Goal: Transaction & Acquisition: Purchase product/service

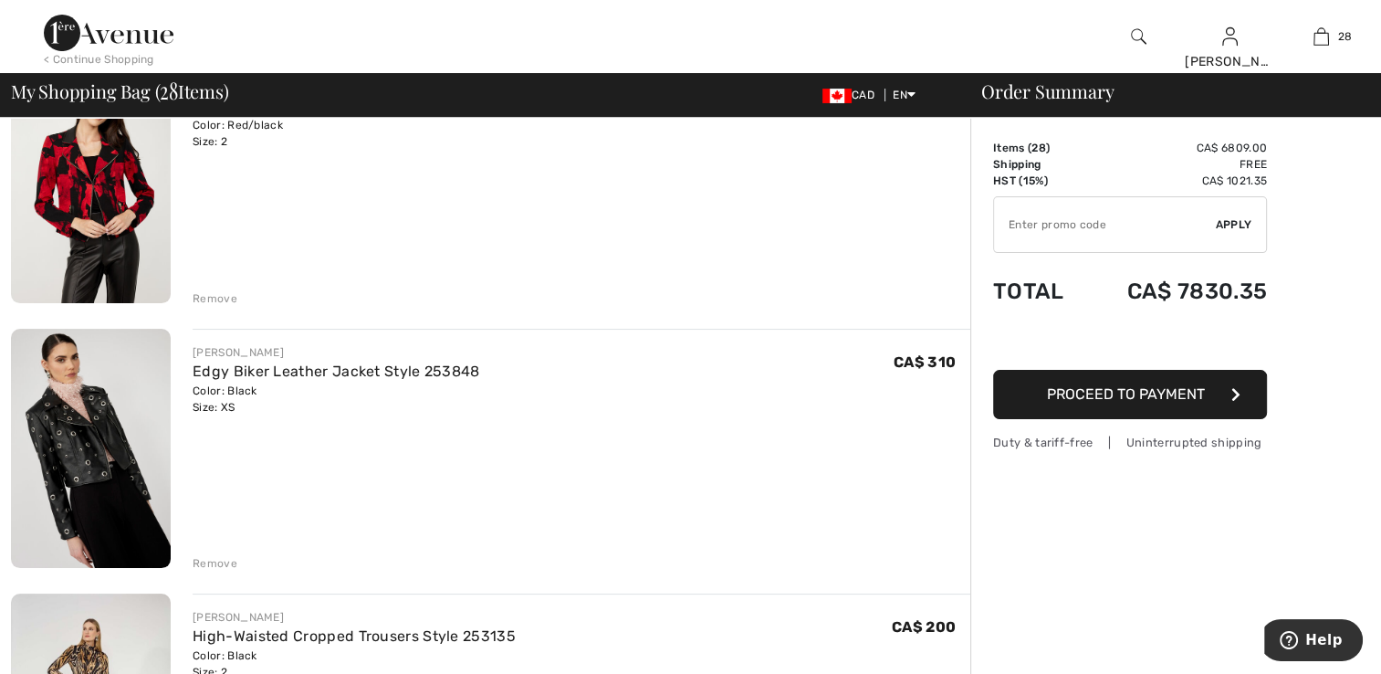
scroll to position [183, 0]
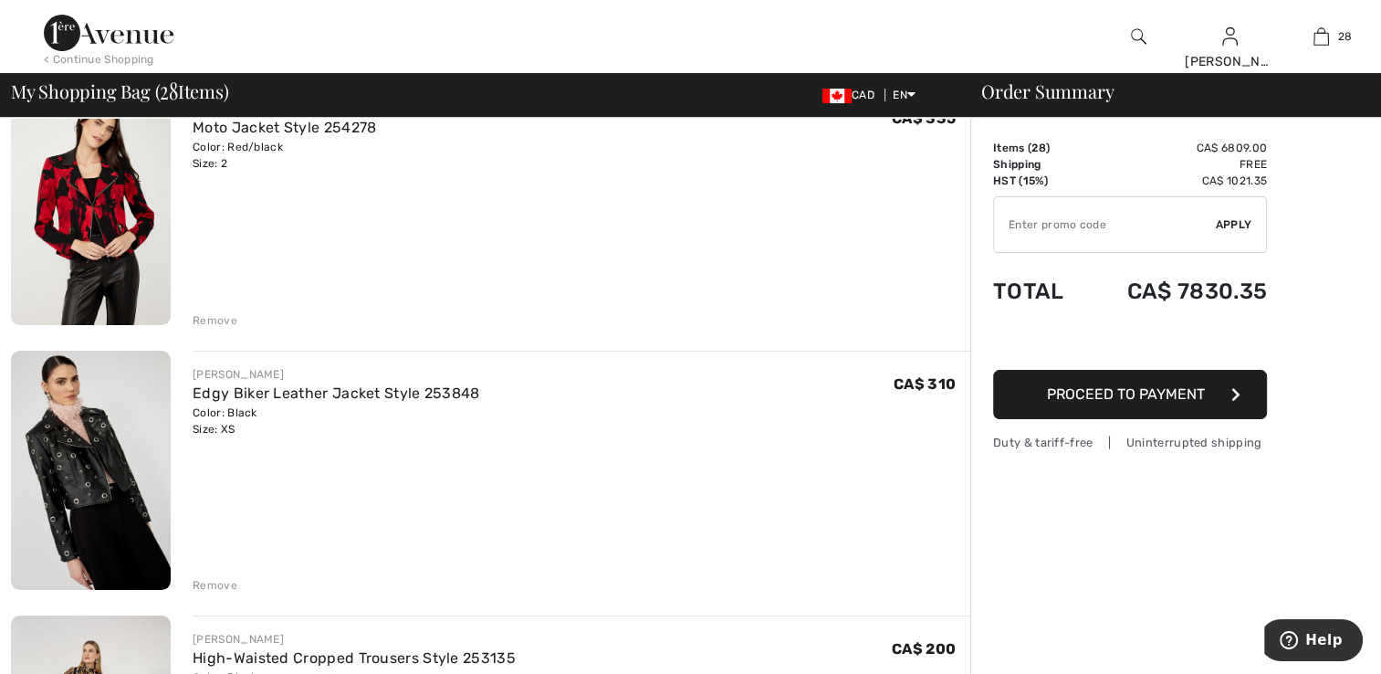
click at [59, 235] on img at bounding box center [91, 205] width 160 height 240
click at [106, 479] on img at bounding box center [91, 470] width 160 height 240
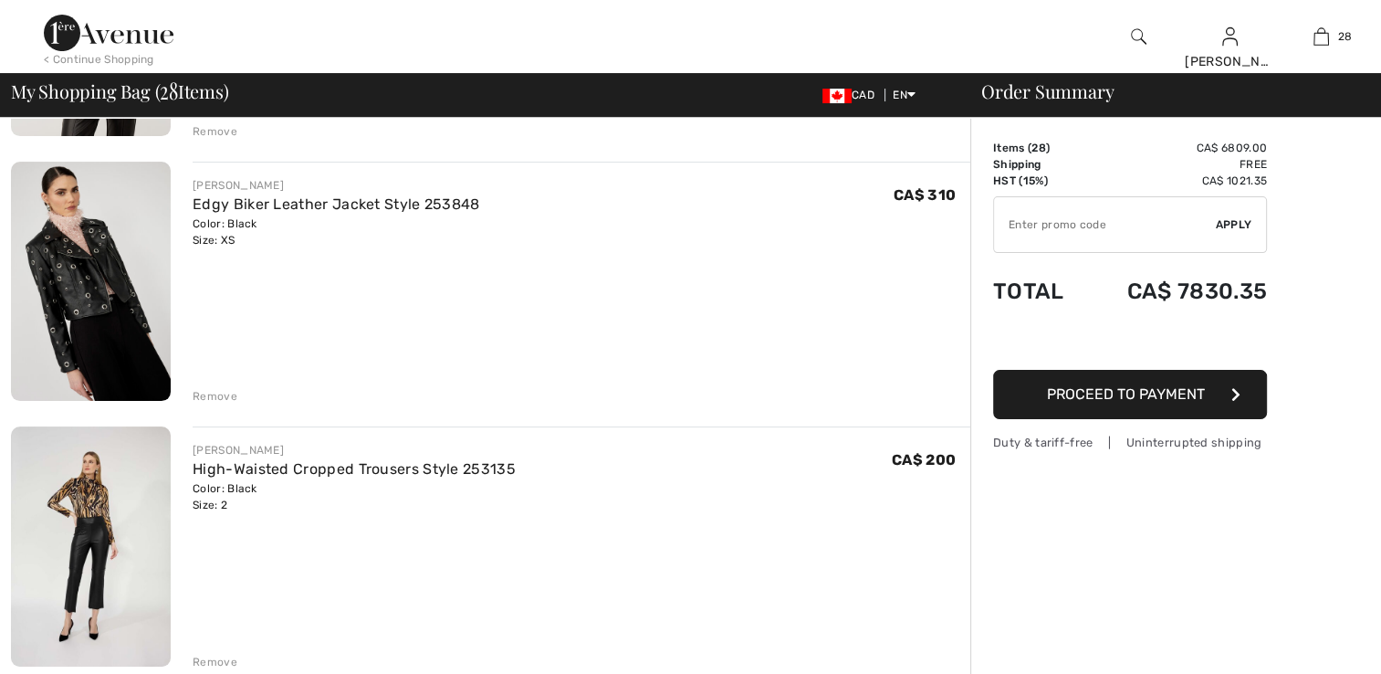
scroll to position [456, 0]
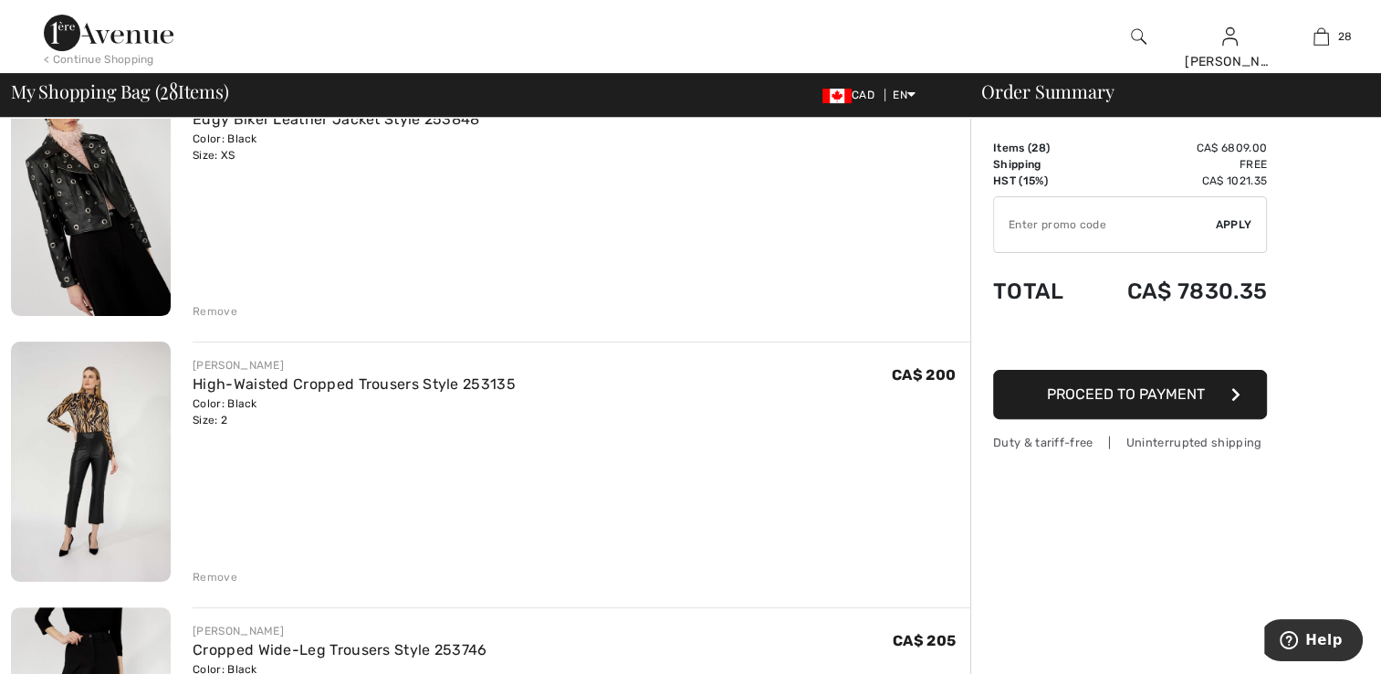
click at [113, 478] on img at bounding box center [91, 461] width 160 height 240
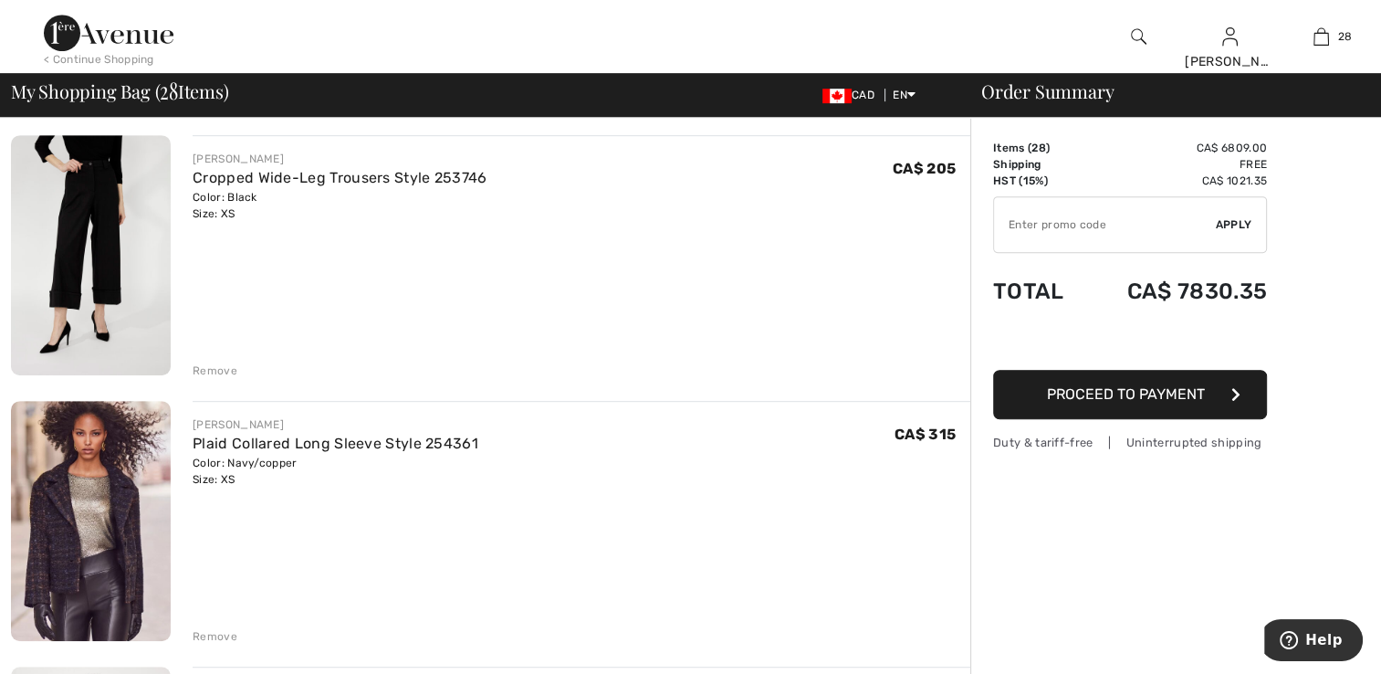
scroll to position [1004, 0]
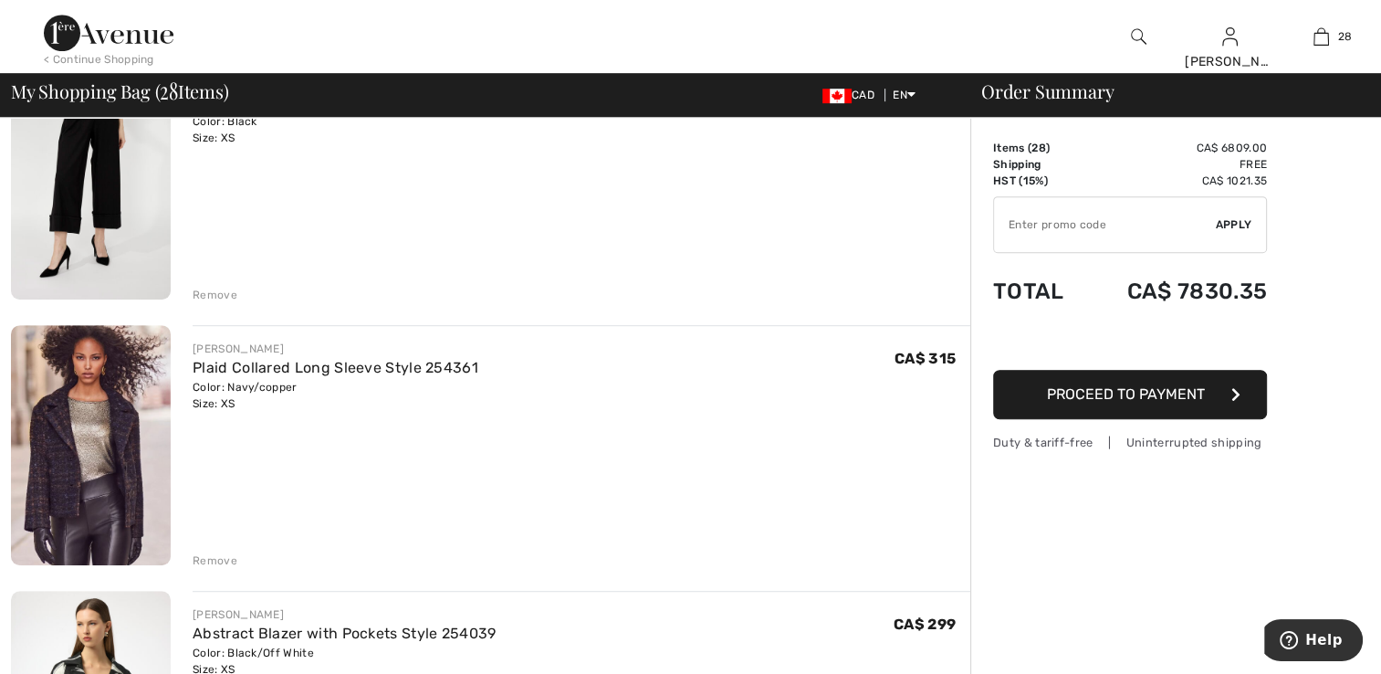
click at [110, 239] on img at bounding box center [91, 179] width 160 height 240
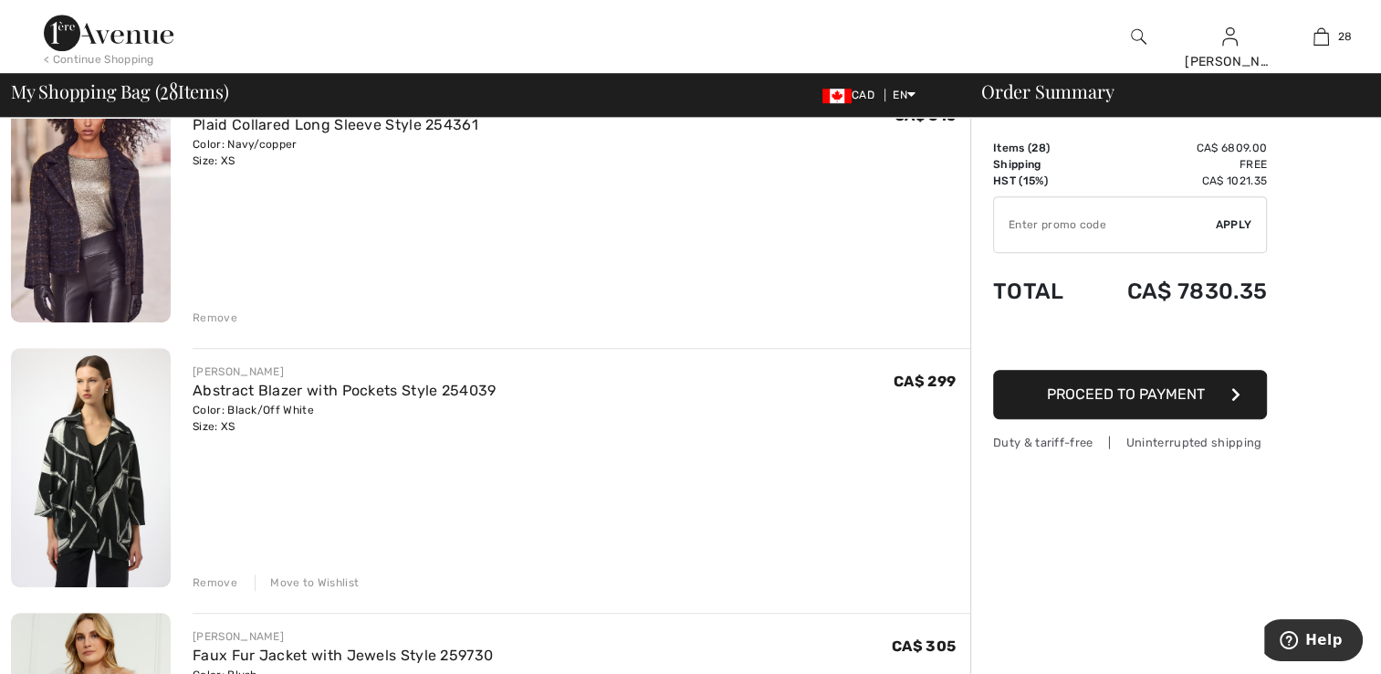
scroll to position [1278, 0]
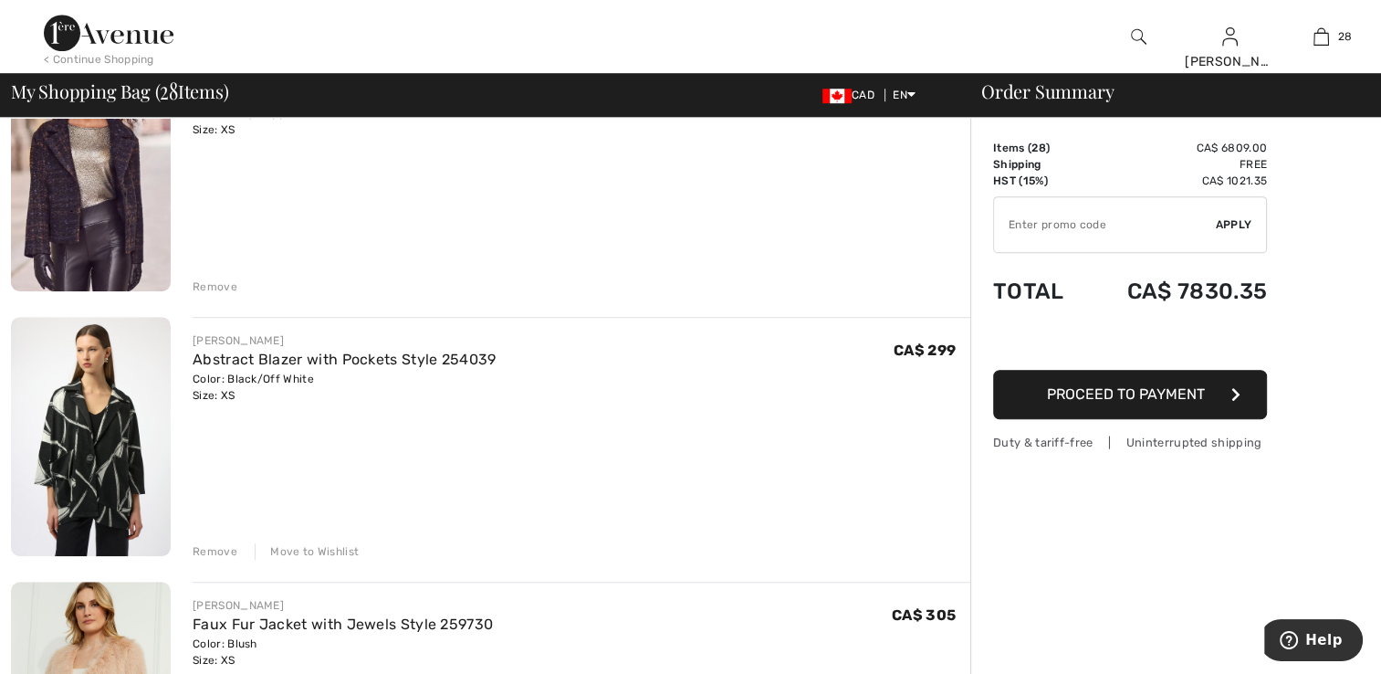
click at [69, 214] on img at bounding box center [91, 171] width 160 height 240
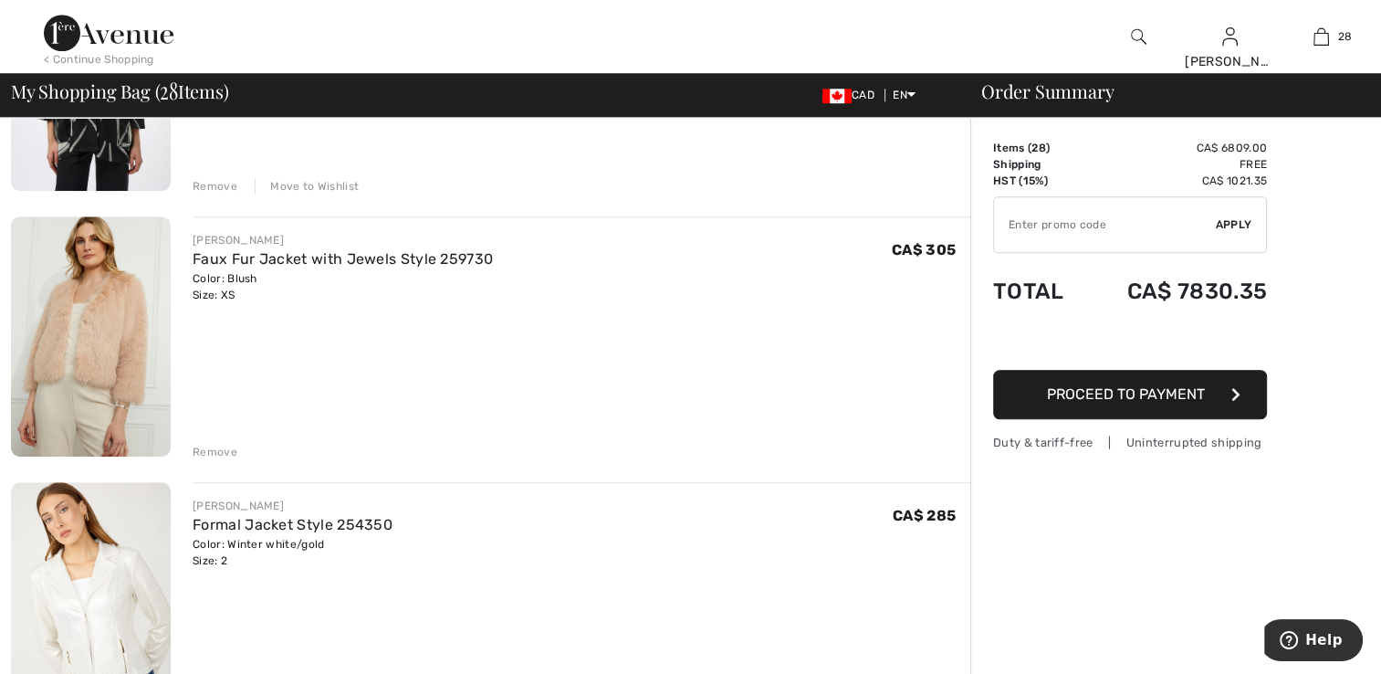
click at [114, 362] on img at bounding box center [91, 336] width 160 height 240
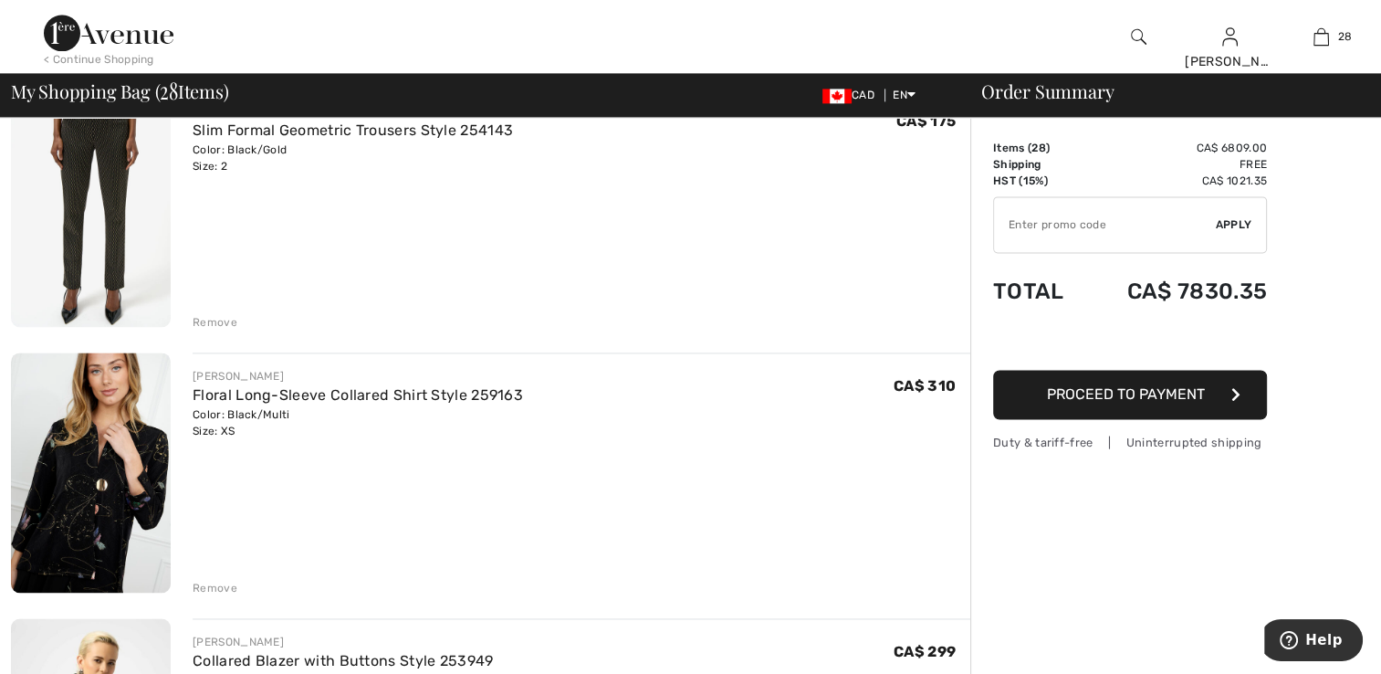
scroll to position [2738, 0]
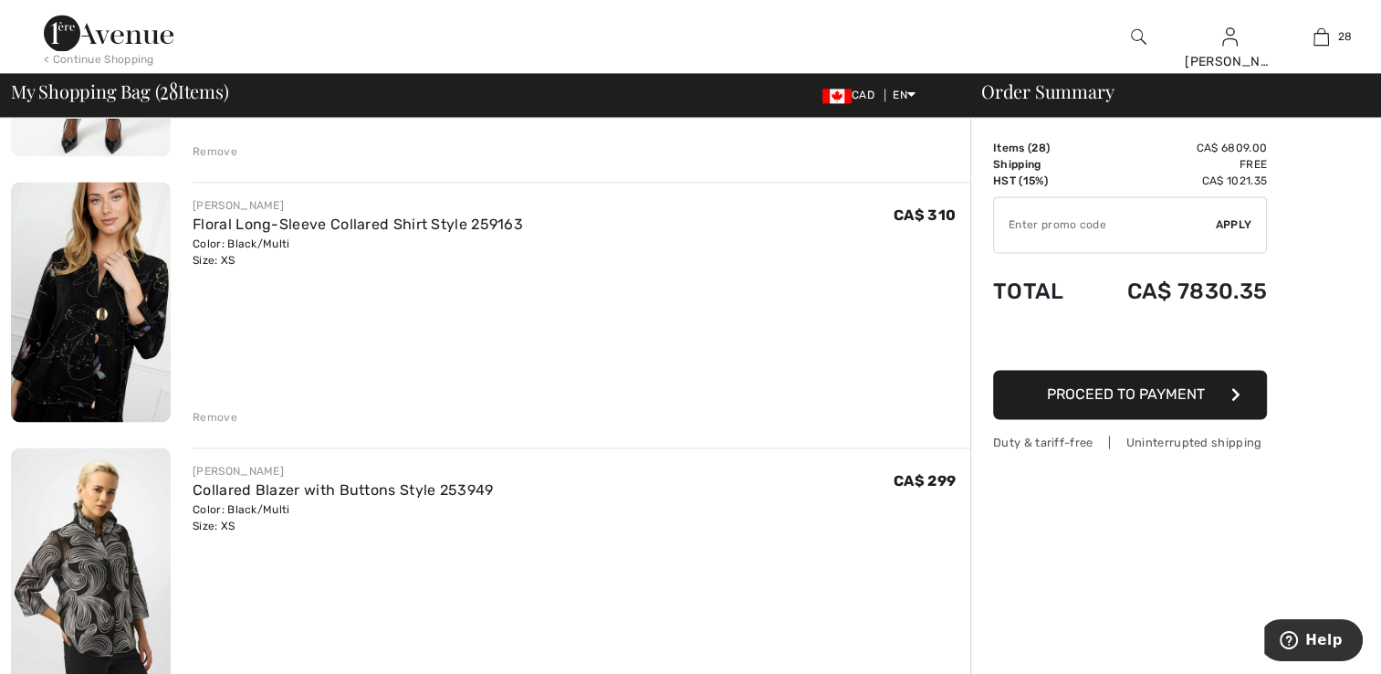
click at [107, 360] on img at bounding box center [91, 302] width 160 height 240
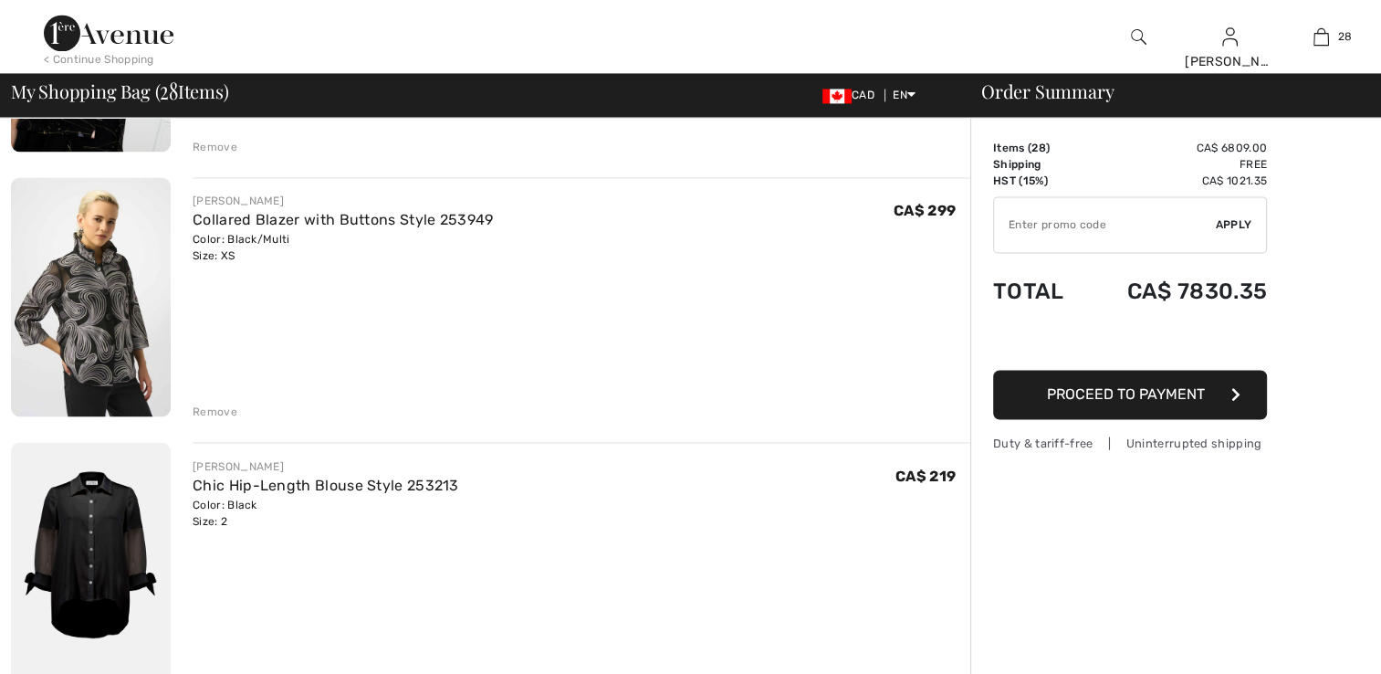
scroll to position [3012, 0]
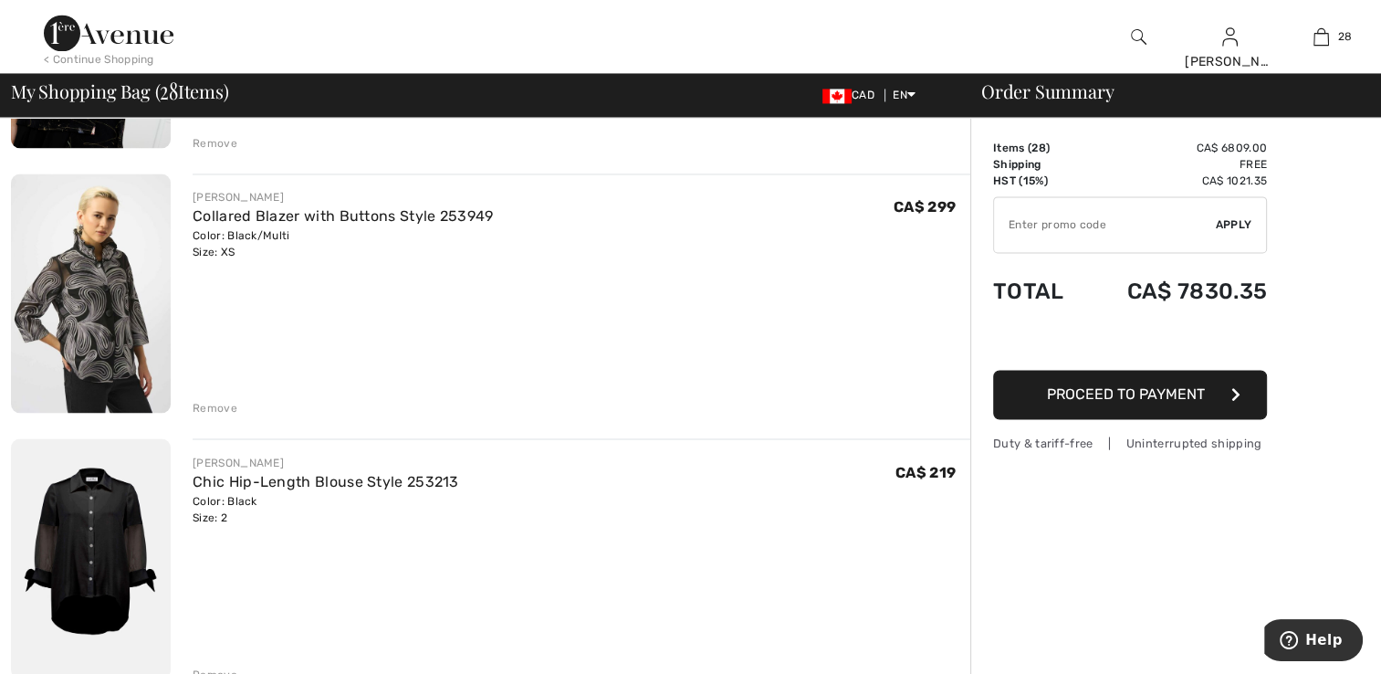
click at [80, 281] on img at bounding box center [91, 292] width 160 height 239
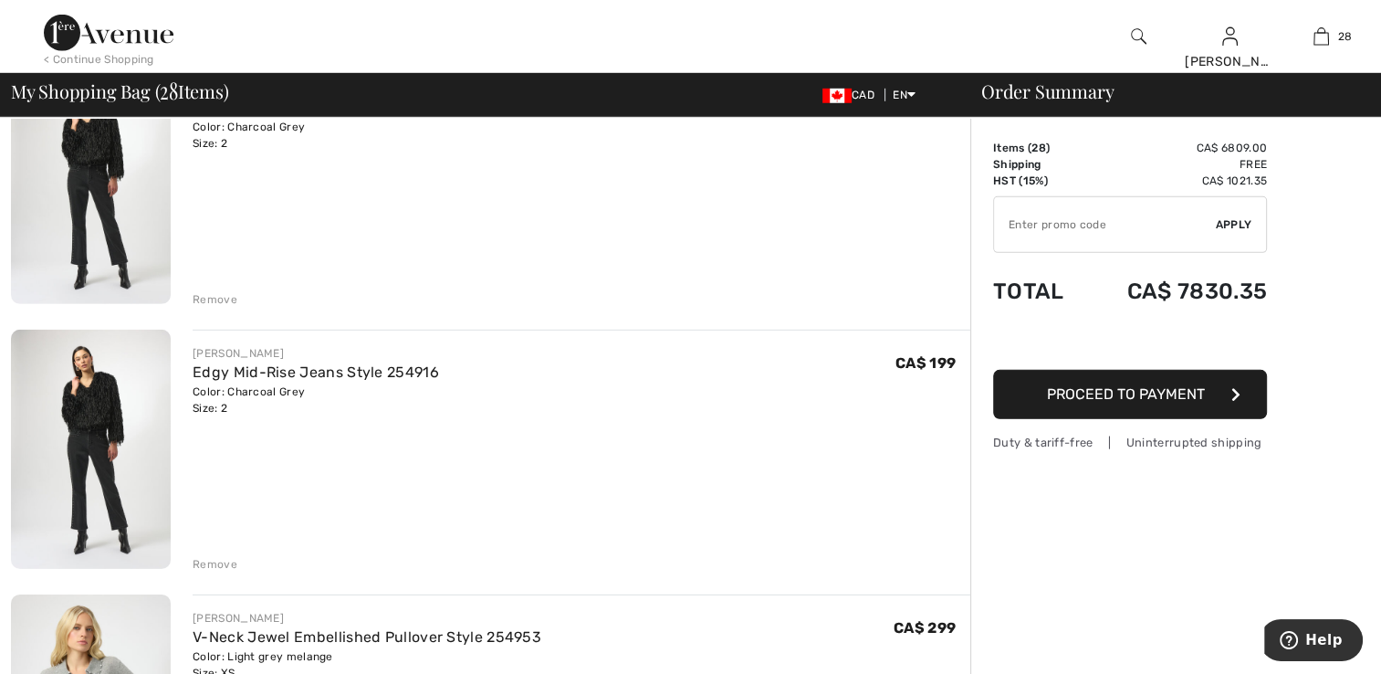
scroll to position [5476, 0]
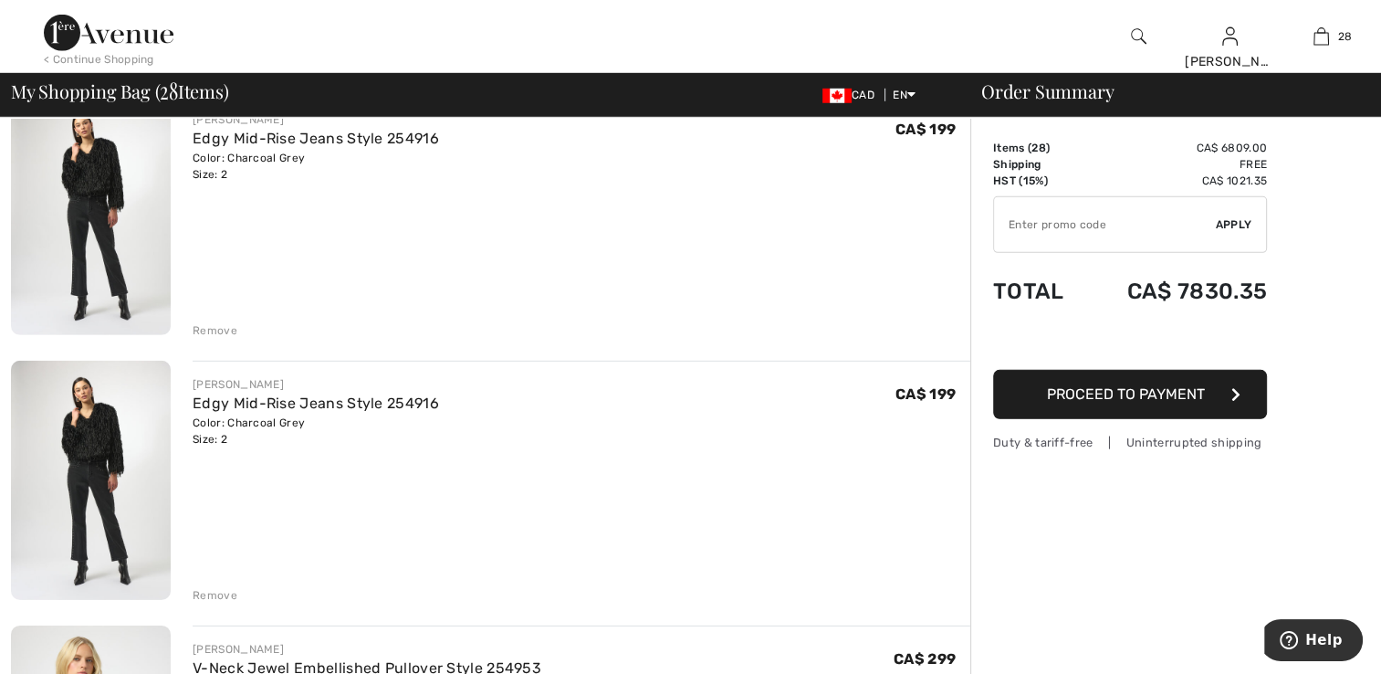
click at [218, 594] on div "Remove" at bounding box center [215, 595] width 45 height 16
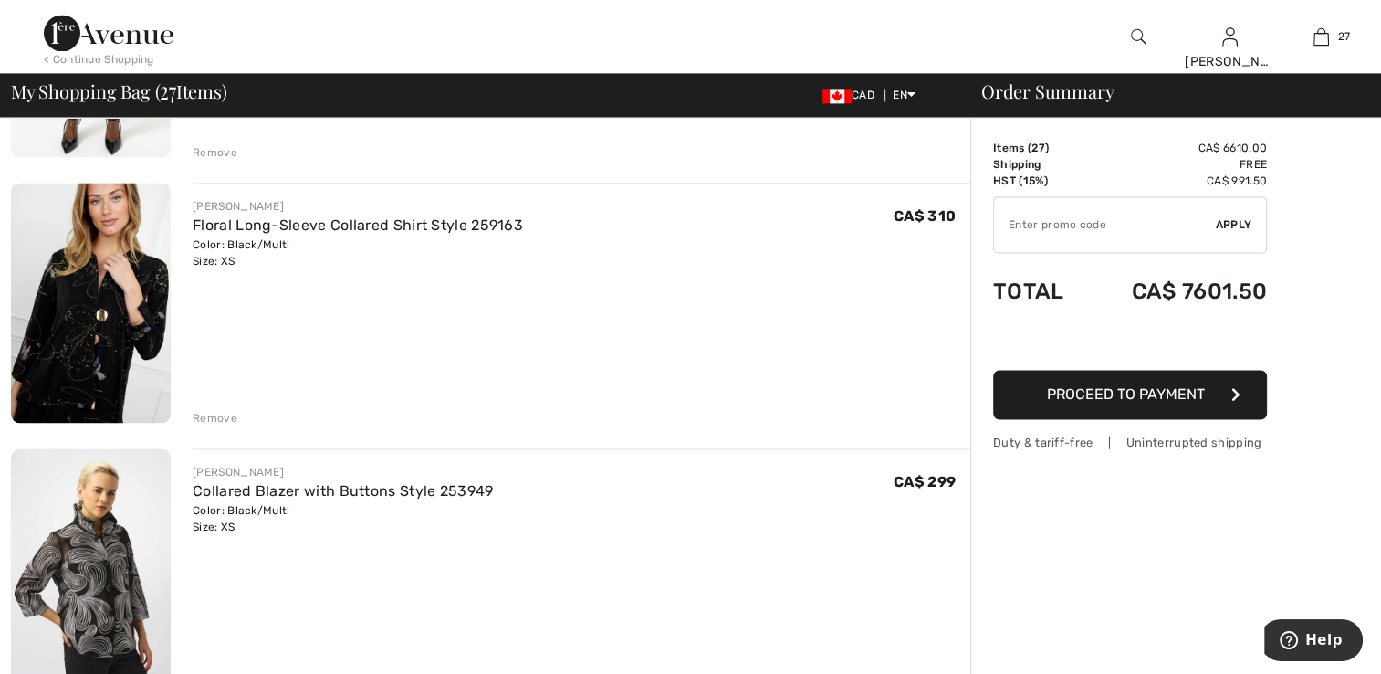
scroll to position [2738, 0]
click at [225, 418] on div "Remove" at bounding box center [215, 417] width 45 height 16
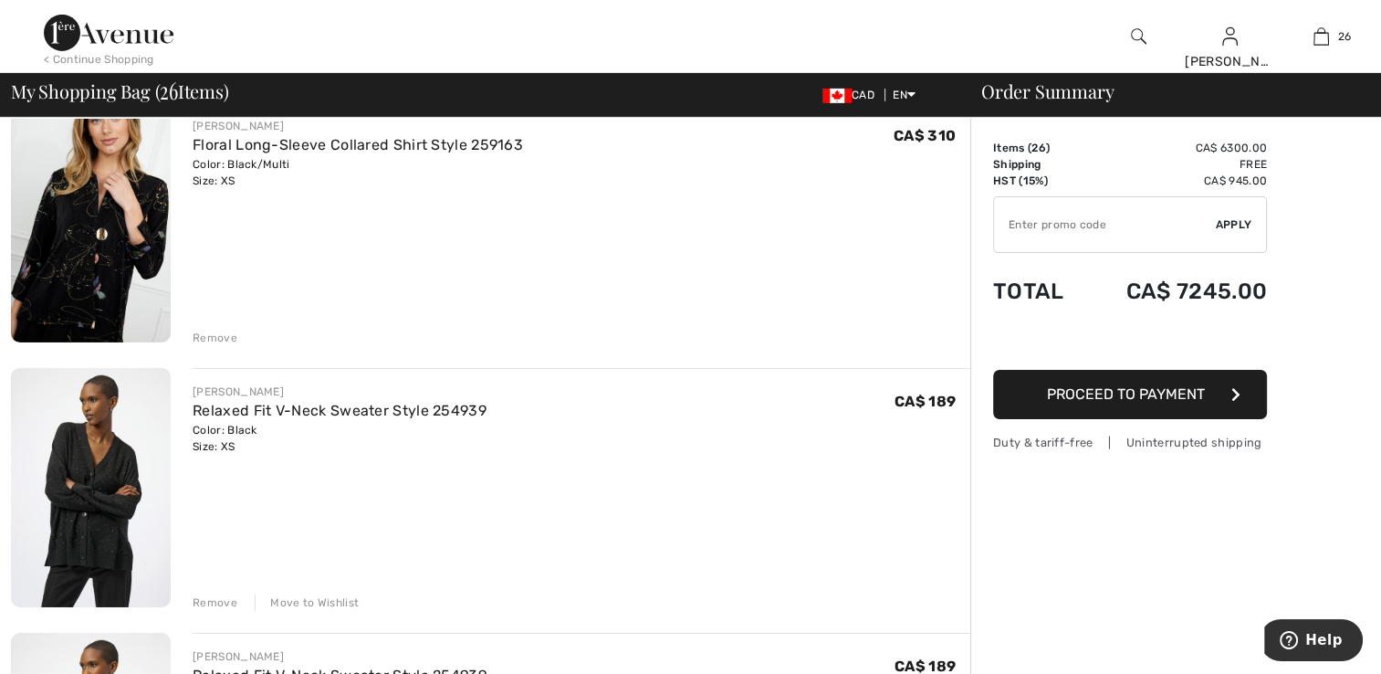
scroll to position [6206, 0]
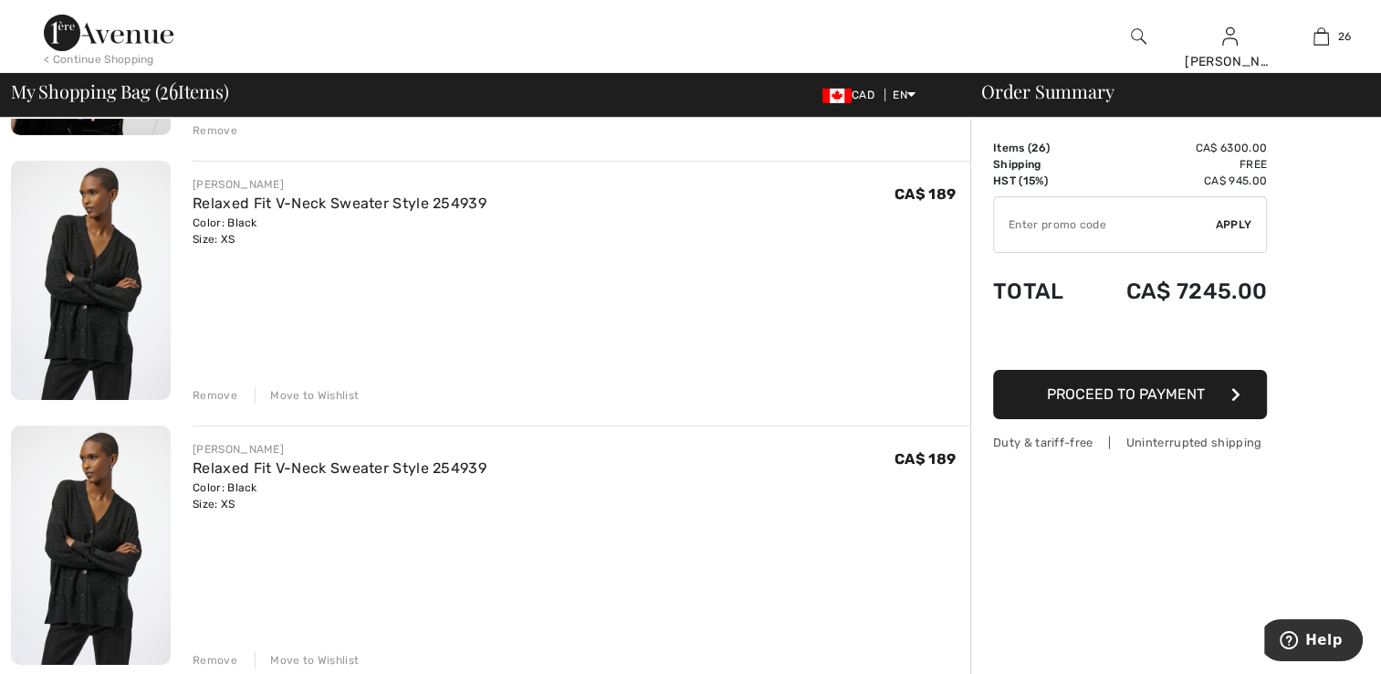
click at [226, 395] on div "Remove" at bounding box center [215, 395] width 45 height 16
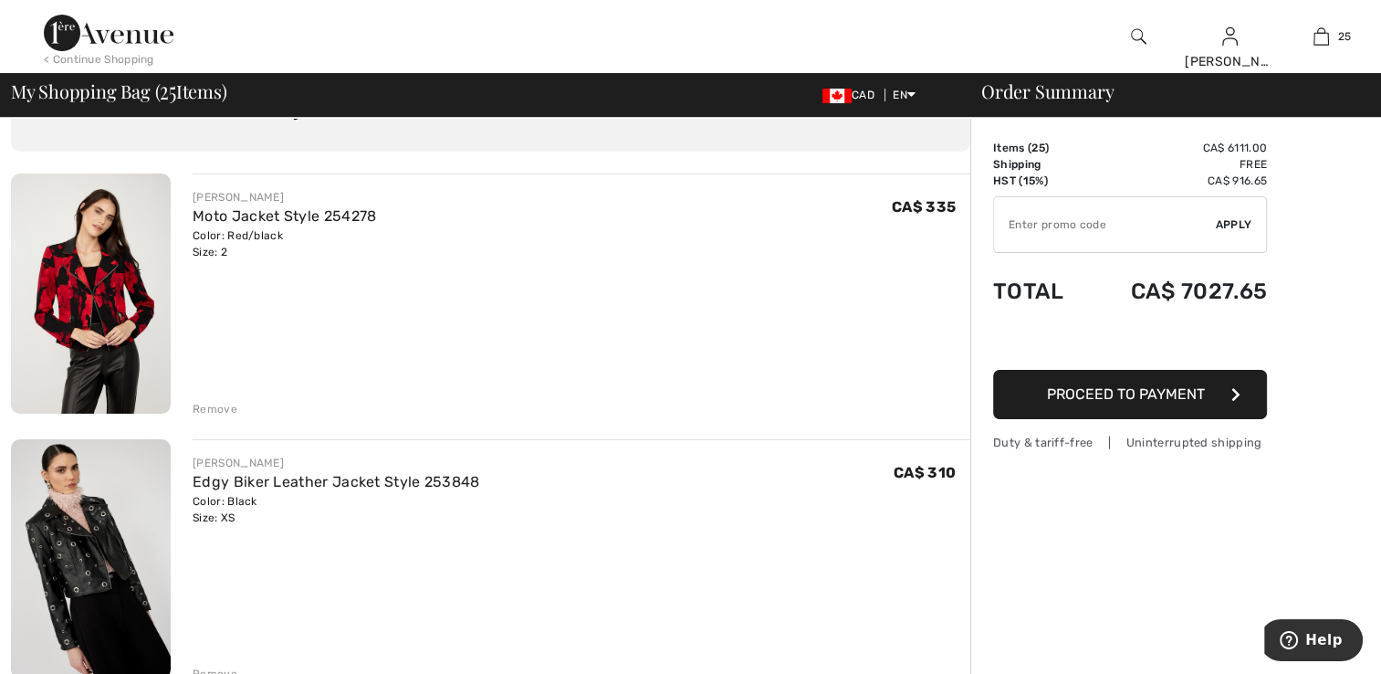
scroll to position [0, 0]
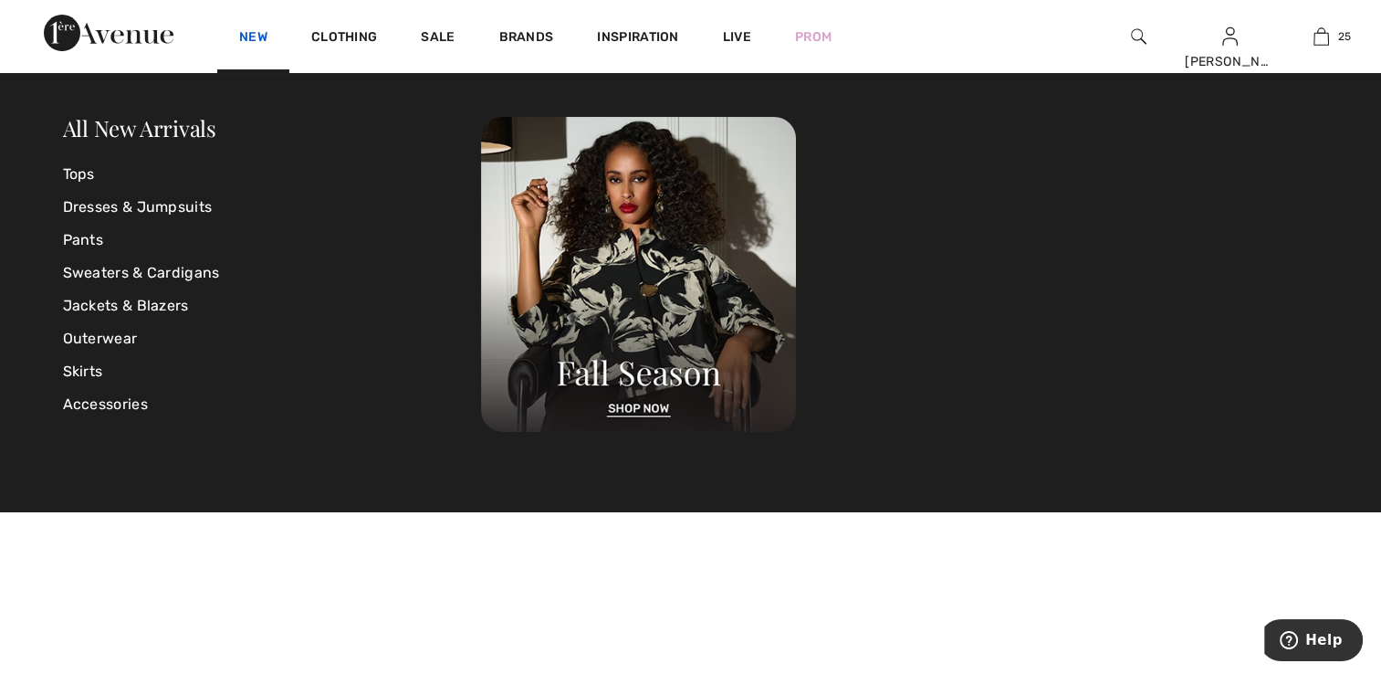
click at [251, 33] on link "New" at bounding box center [253, 38] width 28 height 19
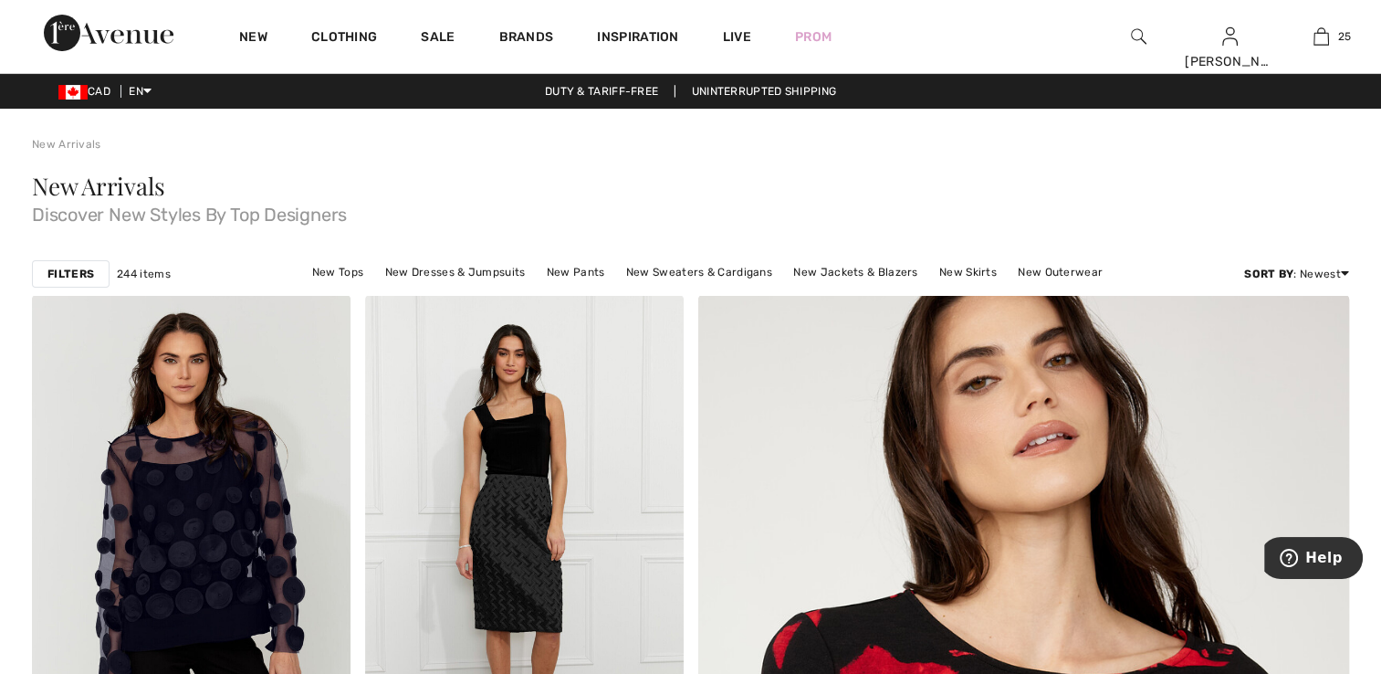
click at [333, 31] on link "Clothing" at bounding box center [344, 38] width 66 height 19
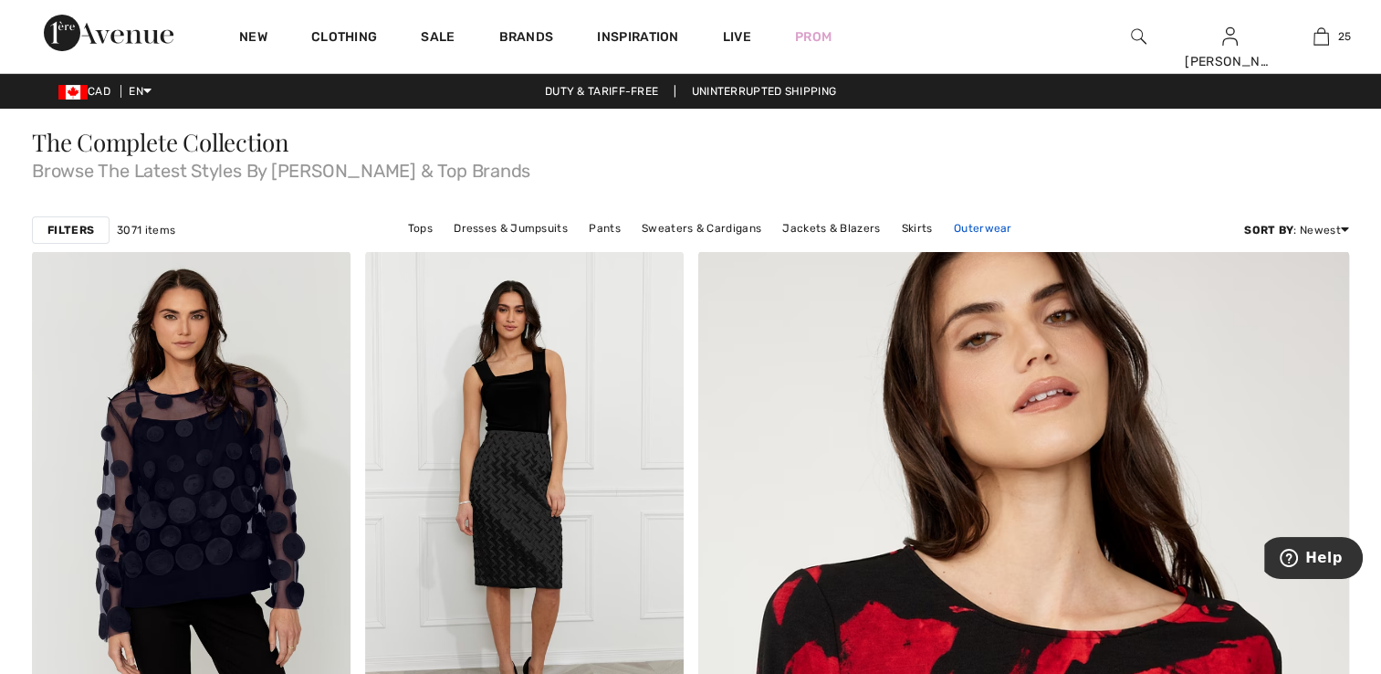
click at [980, 228] on link "Outerwear" at bounding box center [983, 228] width 77 height 24
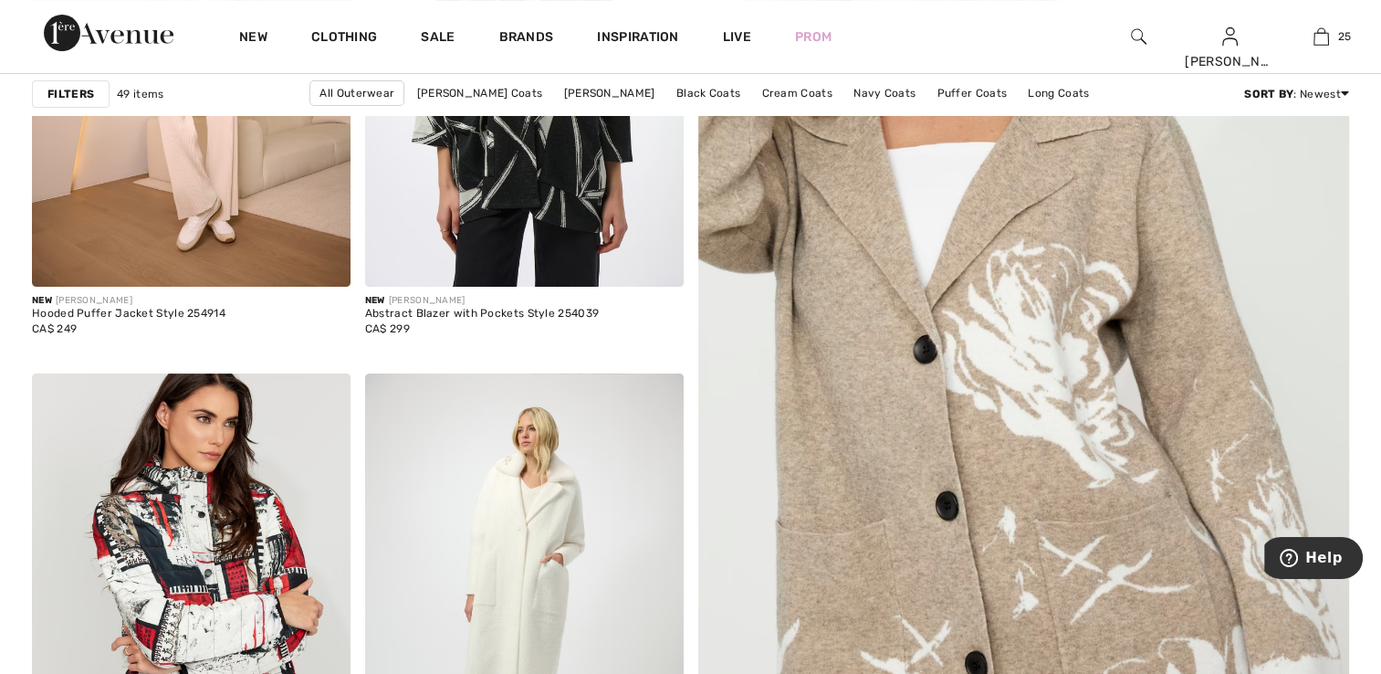
scroll to position [639, 0]
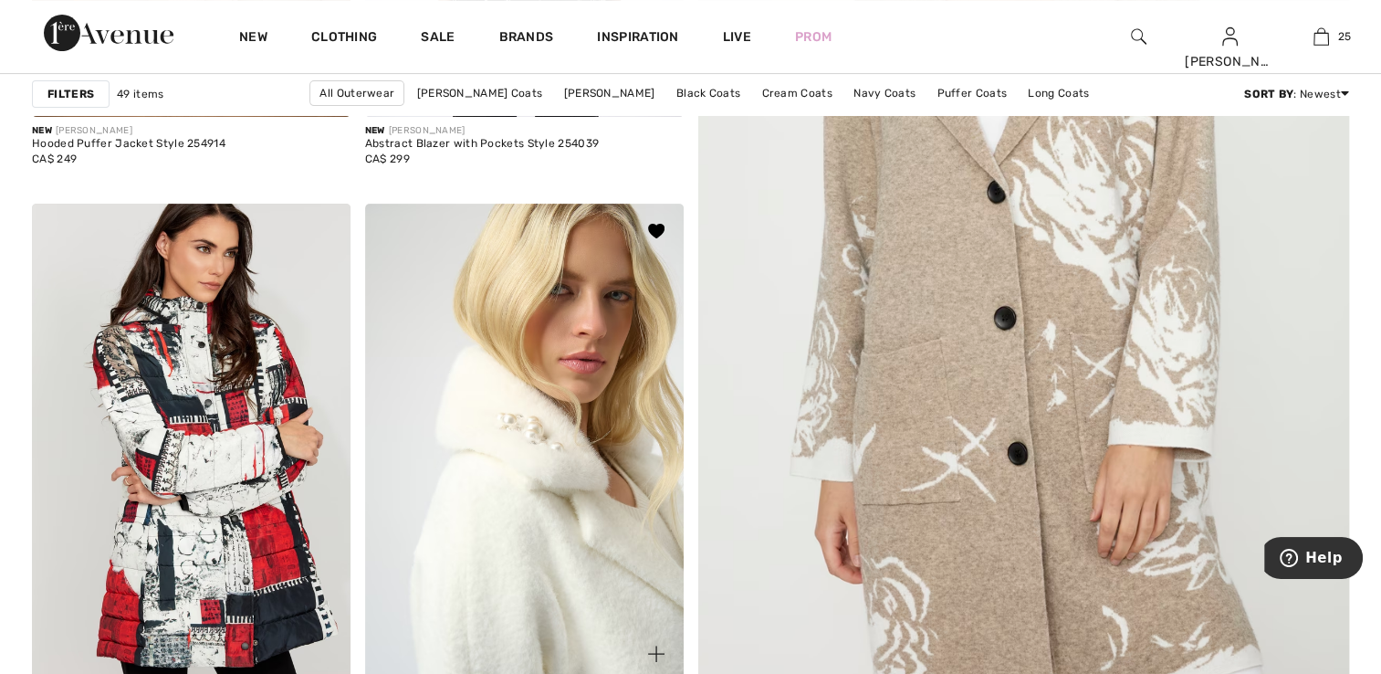
click at [574, 413] on img at bounding box center [524, 442] width 319 height 477
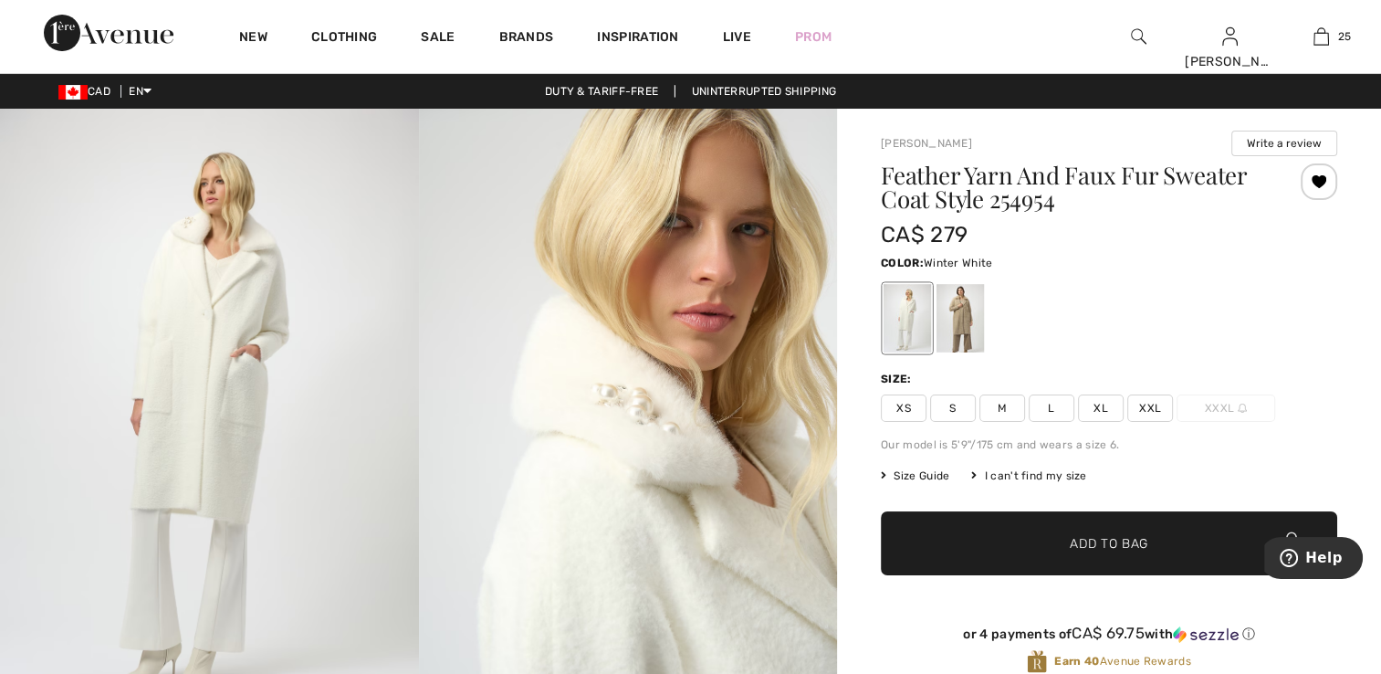
click at [905, 412] on span "XS" at bounding box center [904, 407] width 46 height 27
click at [1015, 546] on span "✔ Added to Bag Add to Bag" at bounding box center [1109, 543] width 456 height 64
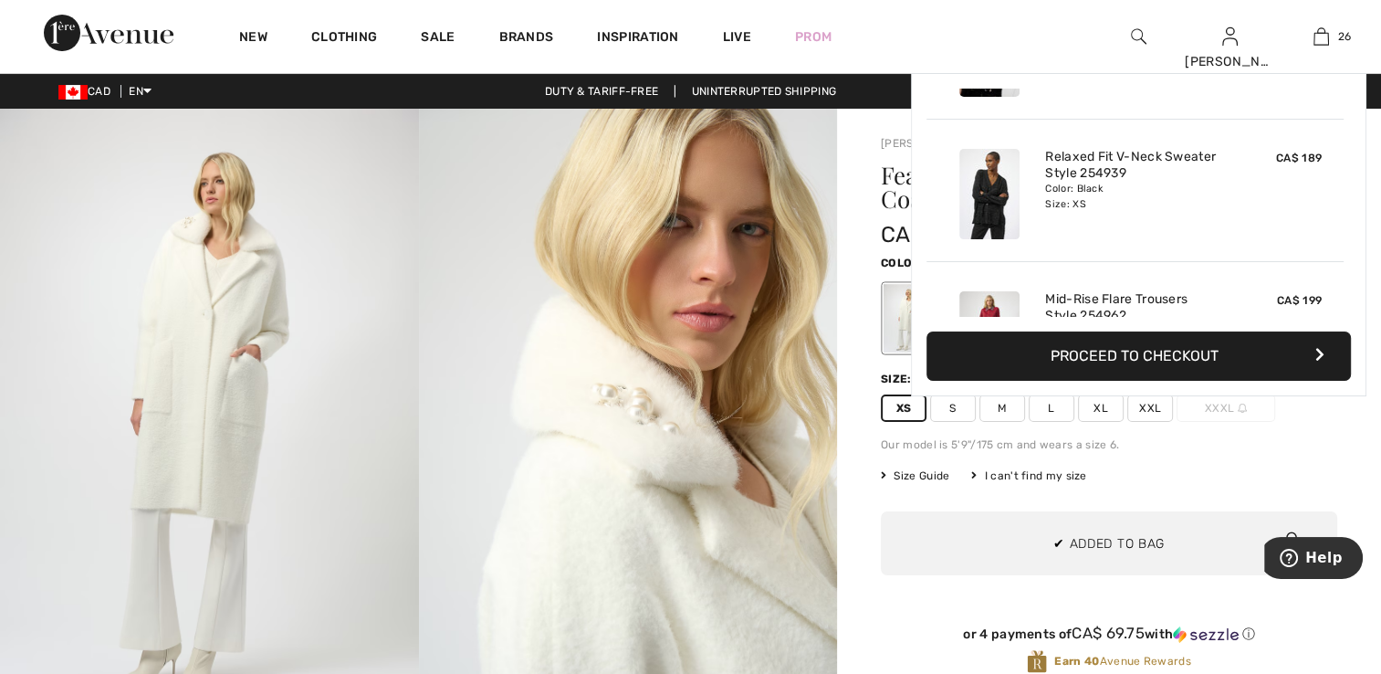
scroll to position [3468, 0]
